Goal: Find specific page/section: Find specific page/section

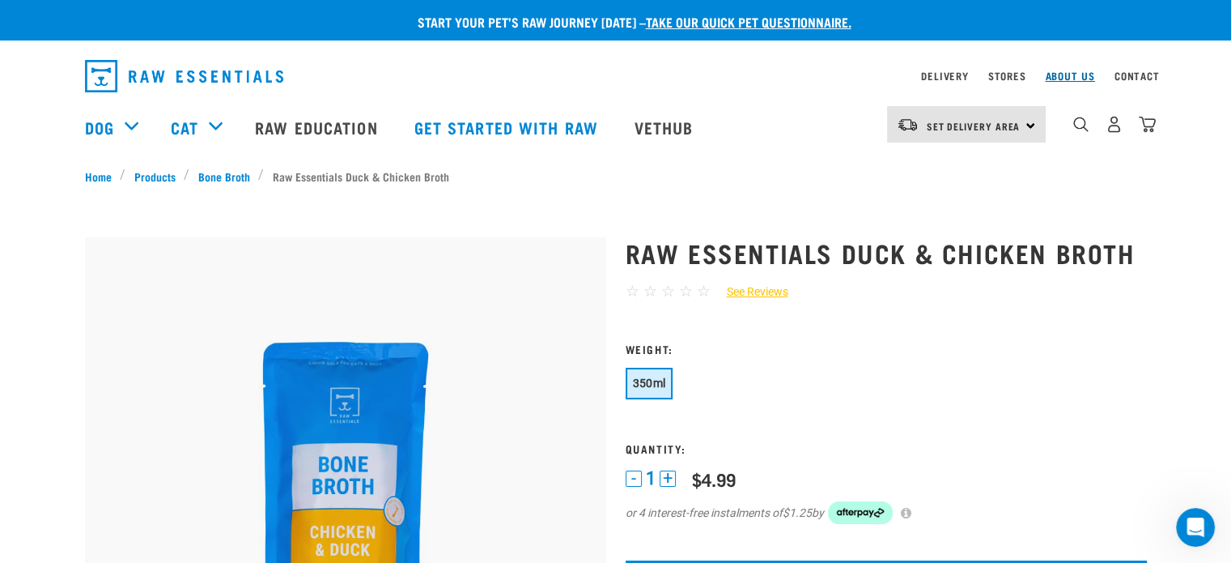
click at [1080, 78] on link "About Us" at bounding box center [1069, 76] width 49 height 6
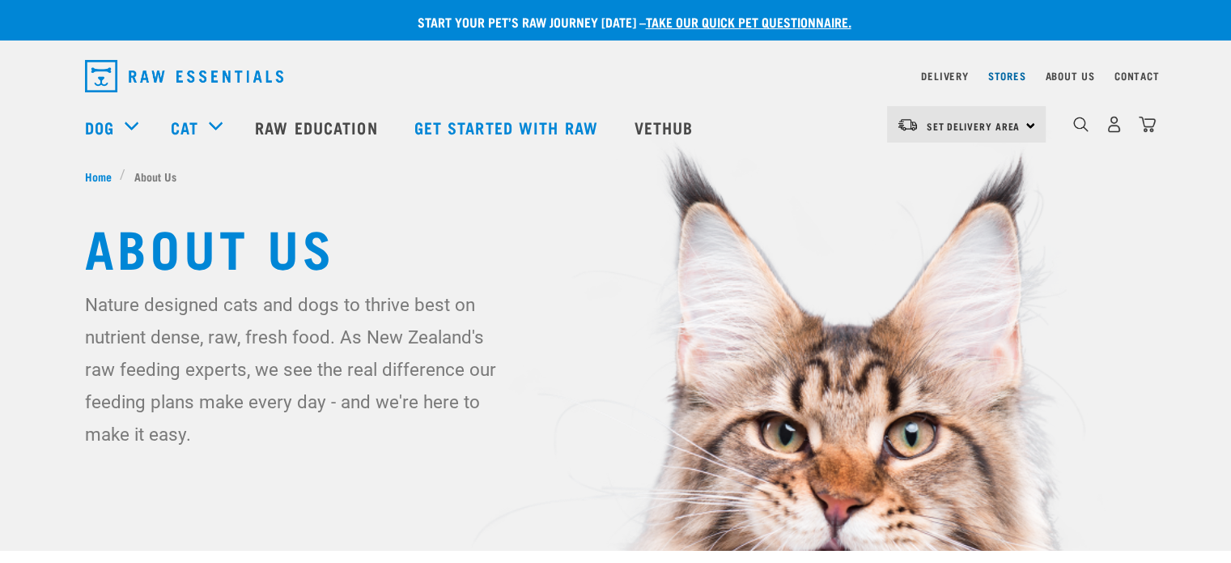
click at [1010, 73] on link "Stores" at bounding box center [1007, 76] width 38 height 6
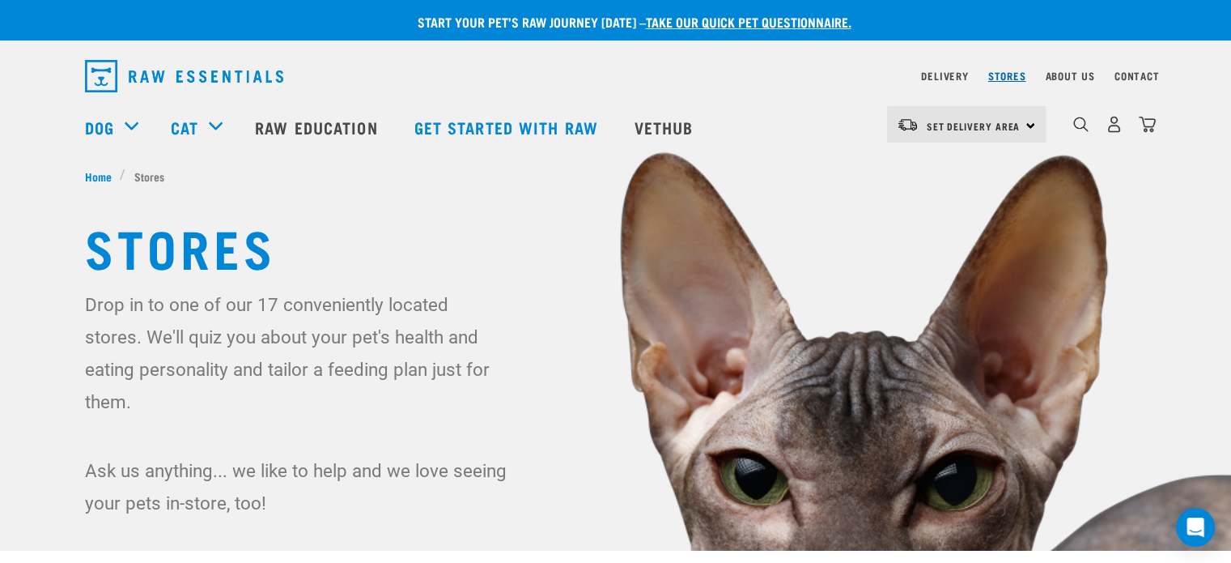
click at [1012, 74] on link "Stores" at bounding box center [1007, 76] width 38 height 6
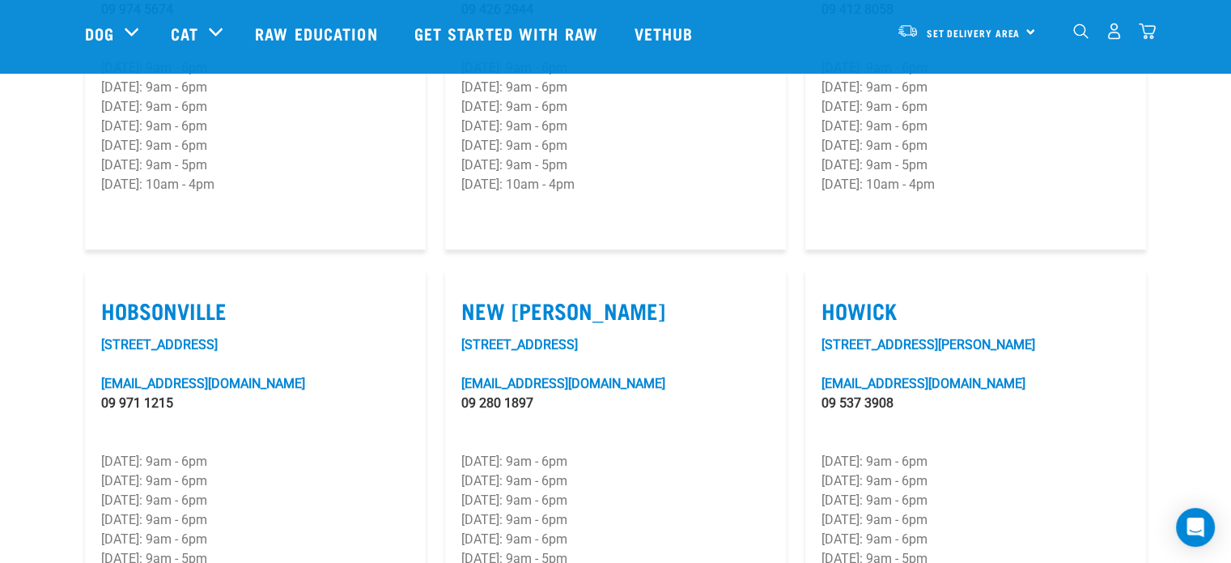
scroll to position [1133, 0]
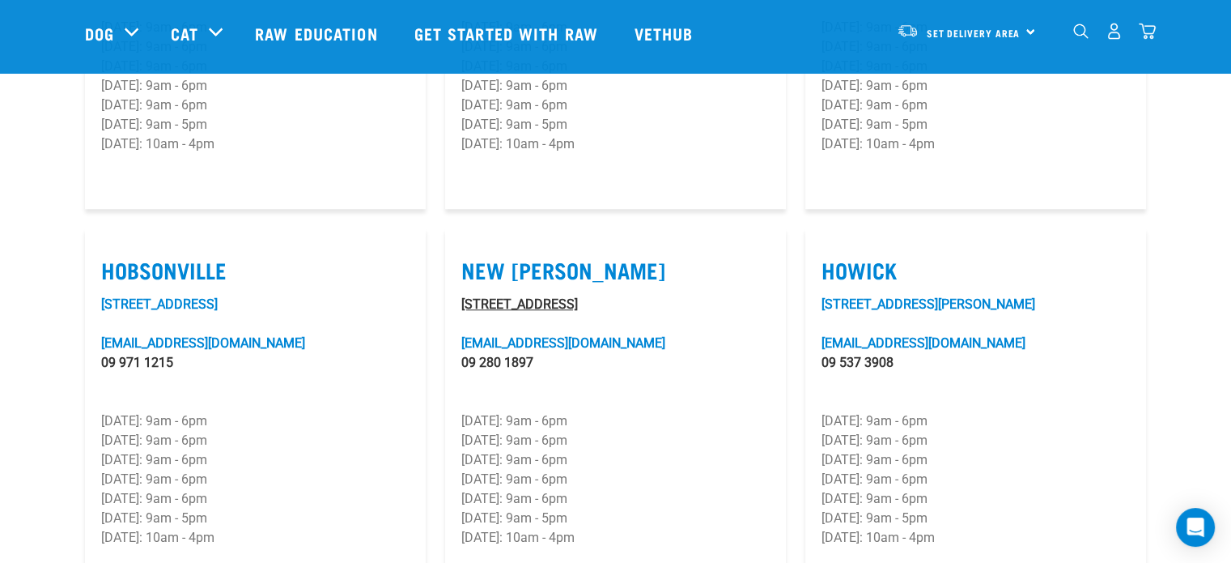
click at [516, 296] on link "2 Astley Avenue" at bounding box center [519, 303] width 117 height 15
